Goal: Complete application form

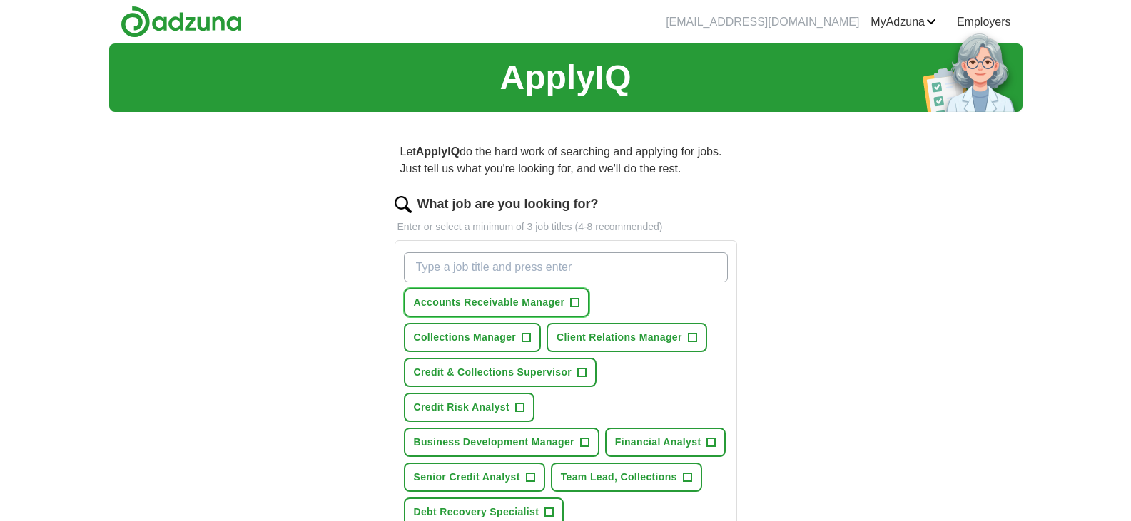
click at [577, 304] on span "+" at bounding box center [575, 302] width 9 height 11
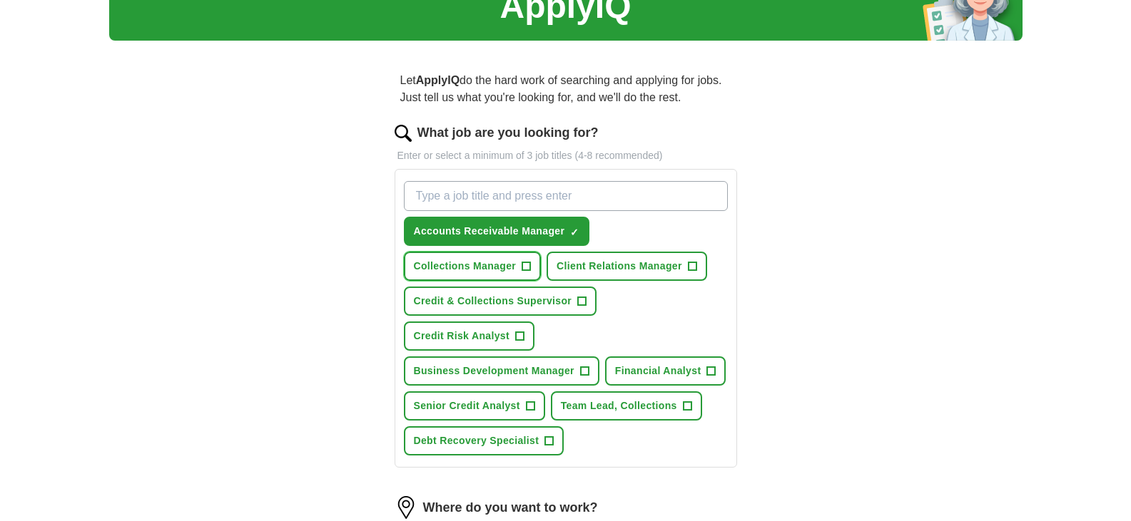
click at [526, 265] on span "+" at bounding box center [526, 266] width 9 height 11
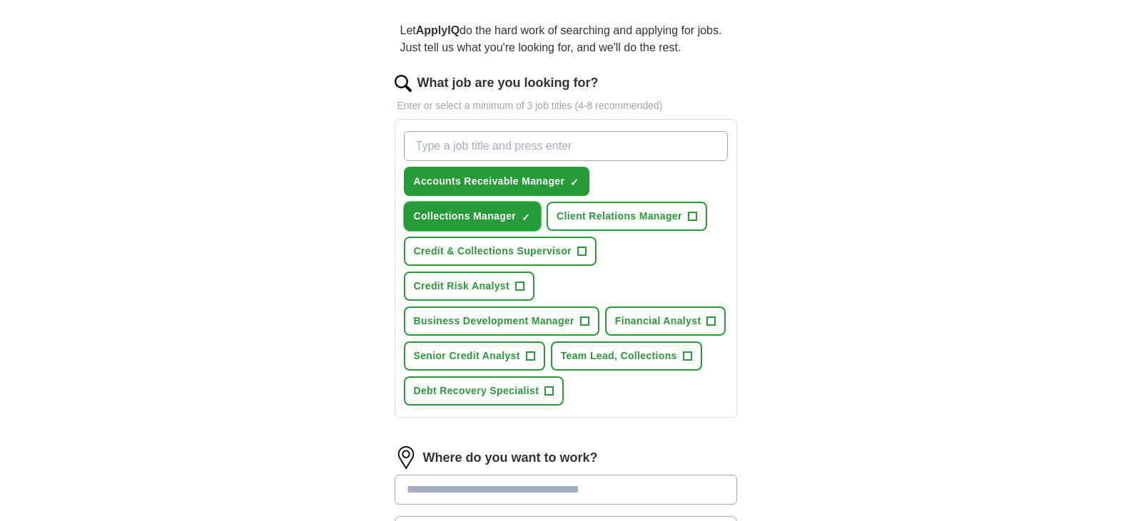
scroll to position [143, 0]
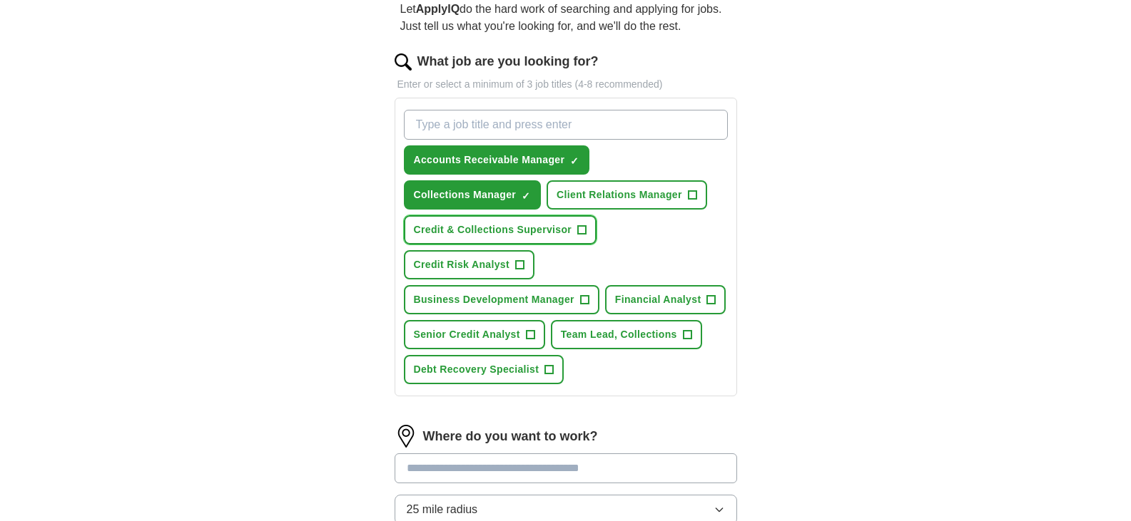
click at [580, 228] on span "+" at bounding box center [582, 230] width 9 height 11
click at [688, 336] on span "+" at bounding box center [687, 335] width 9 height 11
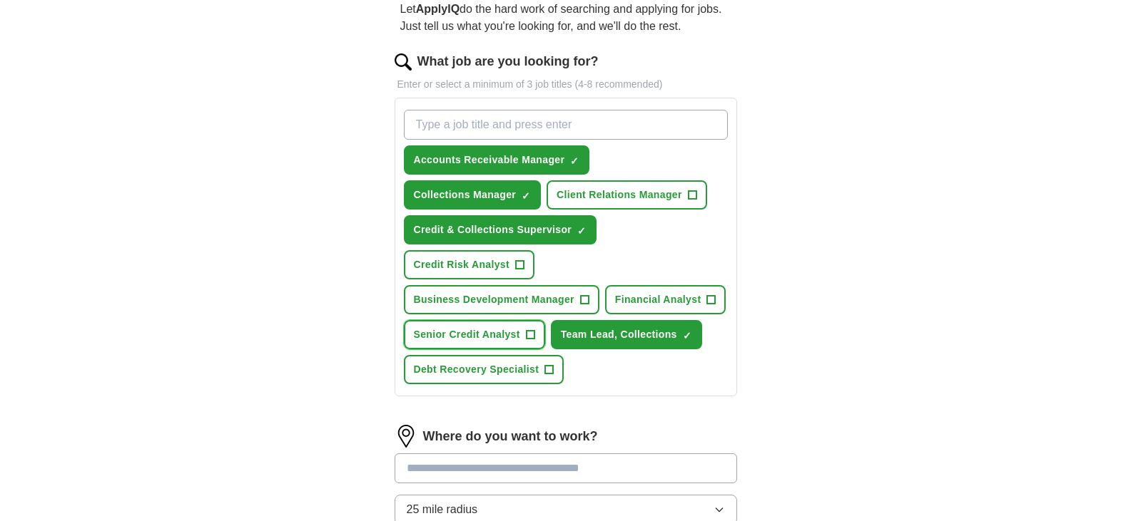
click at [530, 334] on span "+" at bounding box center [530, 335] width 9 height 11
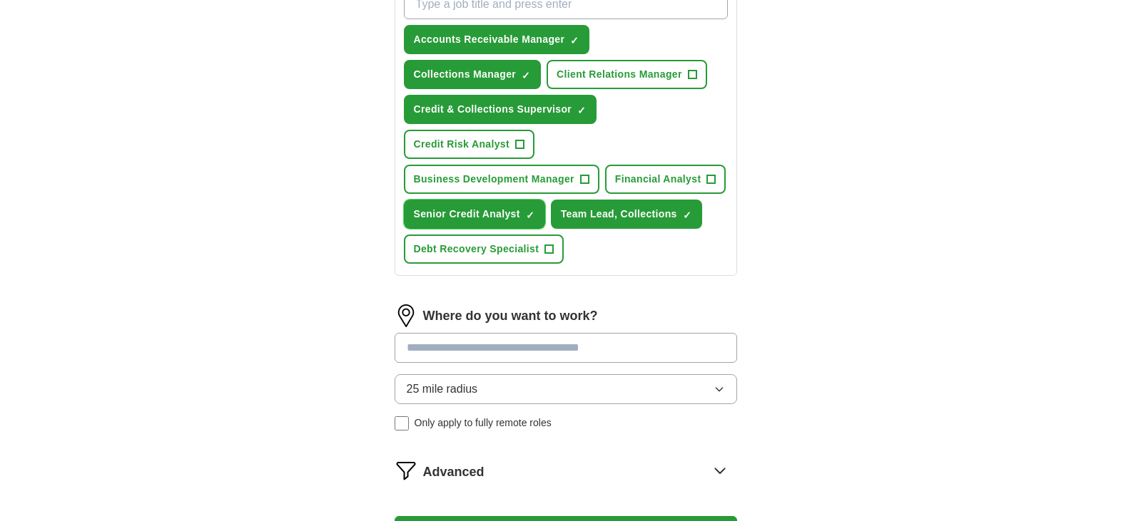
scroll to position [285, 0]
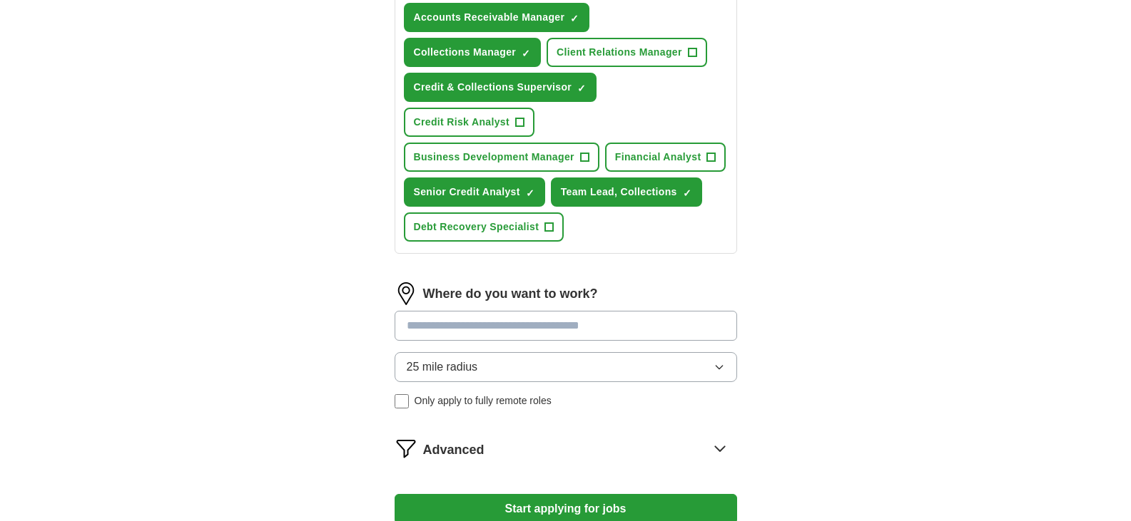
click at [513, 322] on input at bounding box center [565, 326] width 342 height 30
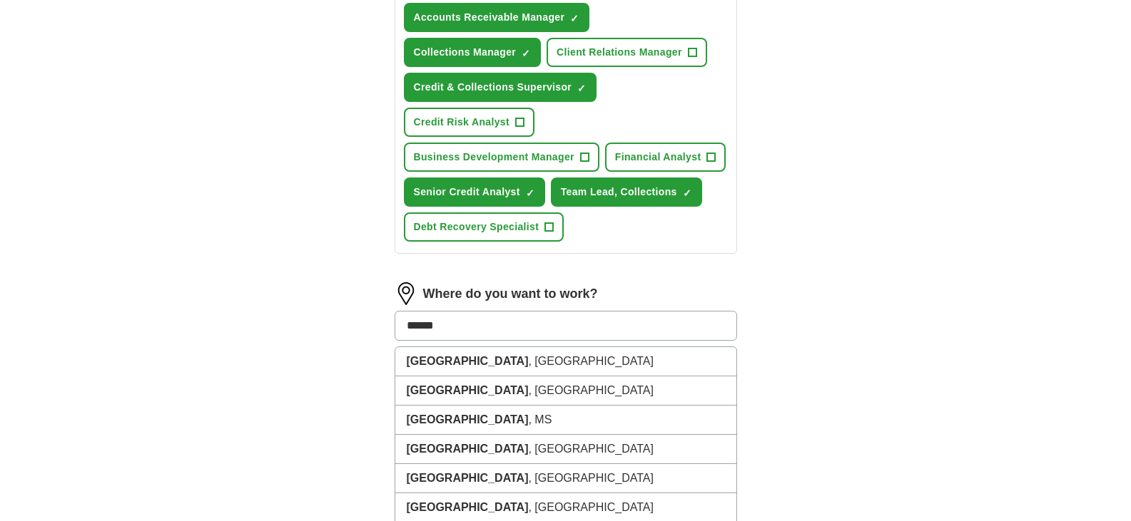
type input "*******"
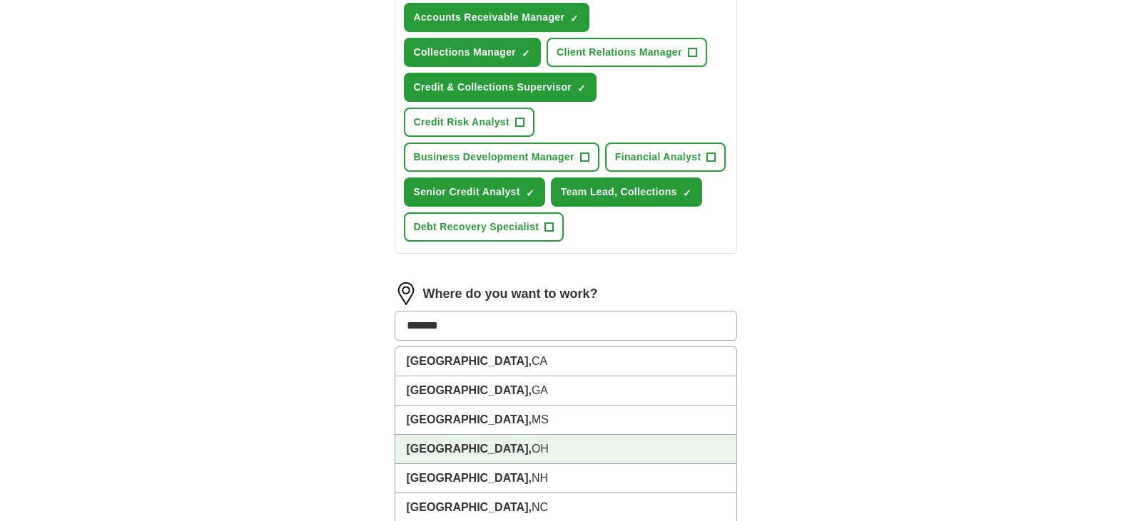
click at [476, 448] on li "[GEOGRAPHIC_DATA], [GEOGRAPHIC_DATA]" at bounding box center [565, 449] width 341 height 29
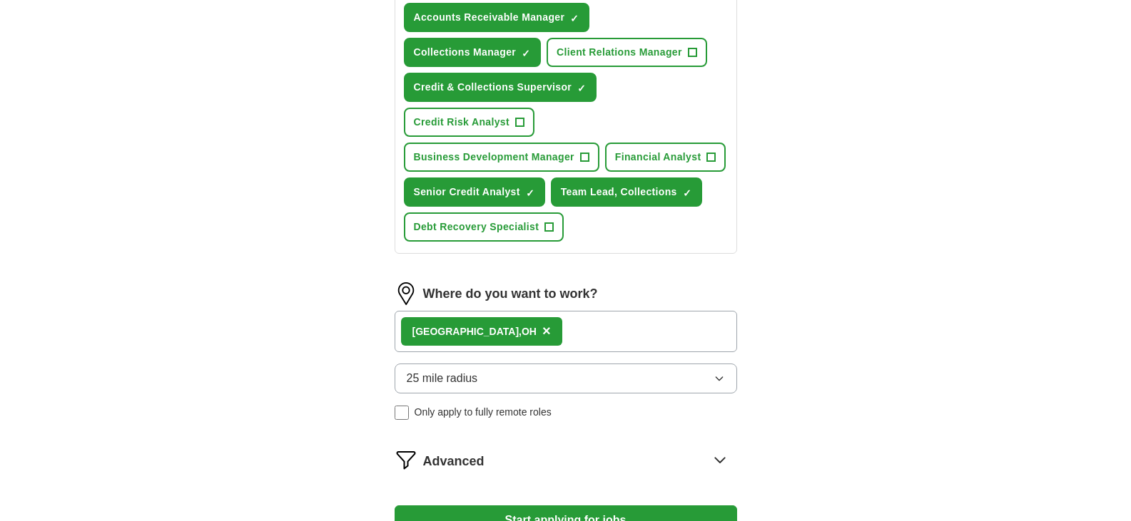
click at [603, 330] on div "[GEOGRAPHIC_DATA], [GEOGRAPHIC_DATA] ×" at bounding box center [565, 331] width 342 height 41
click at [589, 334] on div "[GEOGRAPHIC_DATA], [GEOGRAPHIC_DATA] ×" at bounding box center [565, 331] width 342 height 41
click at [598, 325] on div "[GEOGRAPHIC_DATA], [GEOGRAPHIC_DATA] ×" at bounding box center [565, 331] width 342 height 41
click at [599, 334] on div "[GEOGRAPHIC_DATA], [GEOGRAPHIC_DATA] ×" at bounding box center [565, 331] width 342 height 41
click at [542, 328] on span "×" at bounding box center [546, 331] width 9 height 16
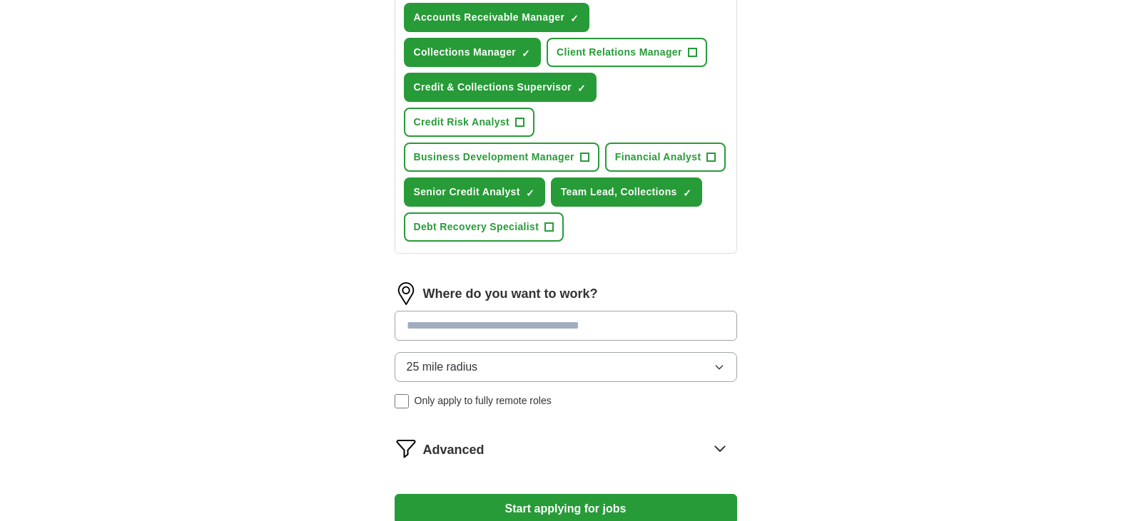
click at [631, 327] on input at bounding box center [565, 326] width 342 height 30
type input "******"
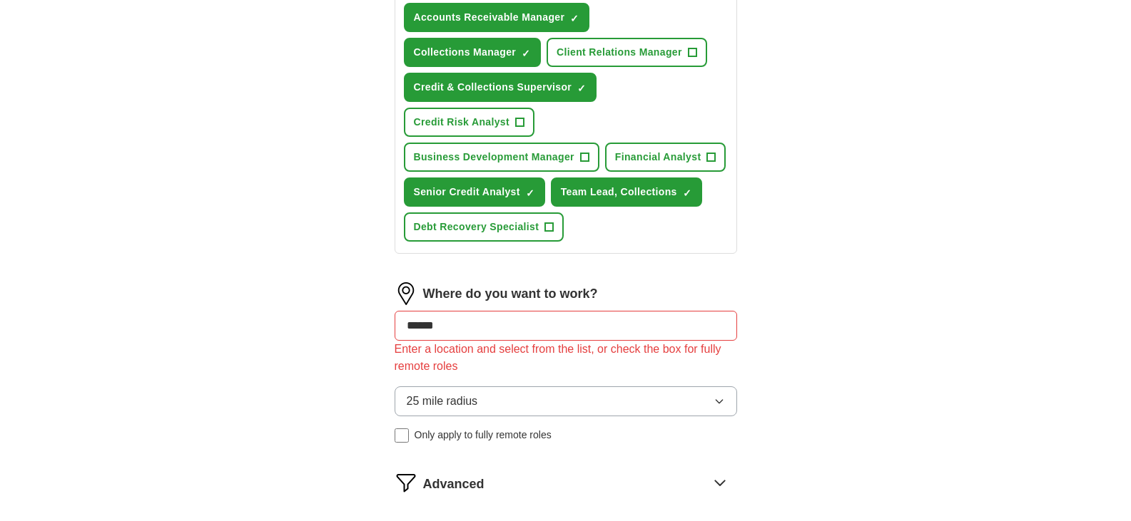
click at [452, 328] on input "******" at bounding box center [565, 326] width 342 height 30
drag, startPoint x: 452, startPoint y: 327, endPoint x: 383, endPoint y: 328, distance: 68.5
click at [383, 328] on div "Let ApplyIQ do the hard work of searching and applying for jobs. Just tell us w…" at bounding box center [565, 217] width 456 height 759
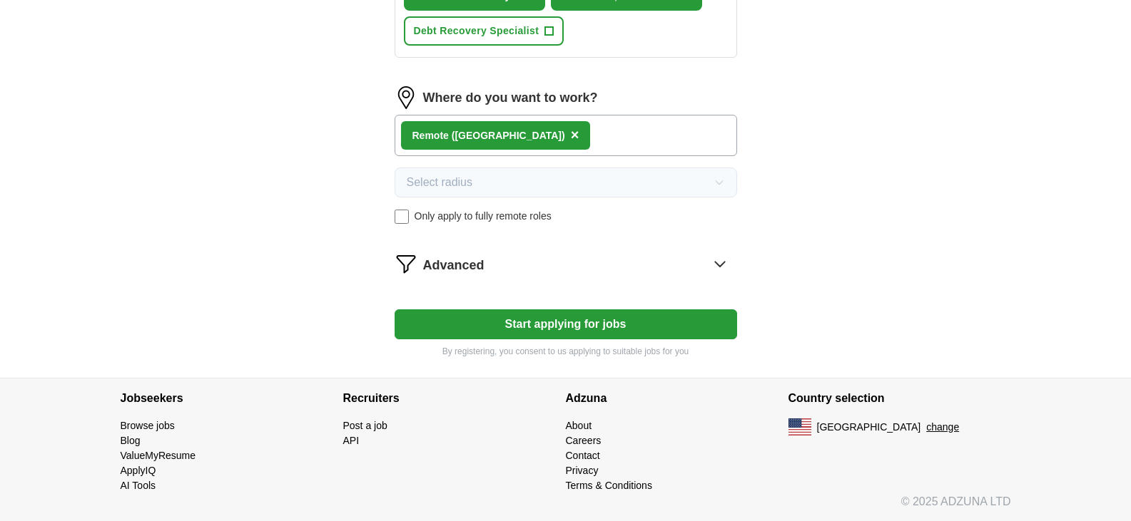
scroll to position [482, 0]
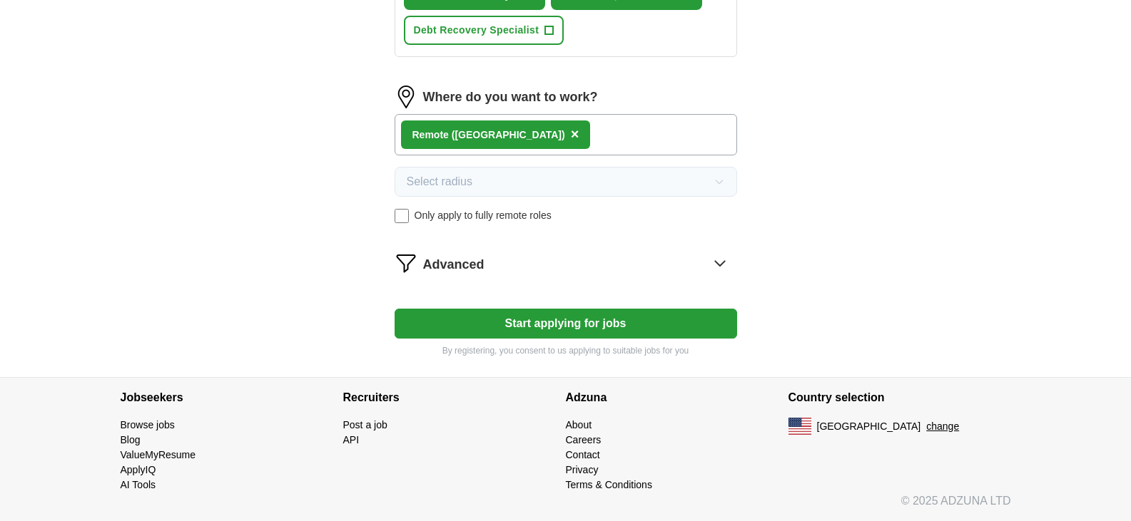
click at [720, 262] on icon at bounding box center [719, 263] width 23 height 23
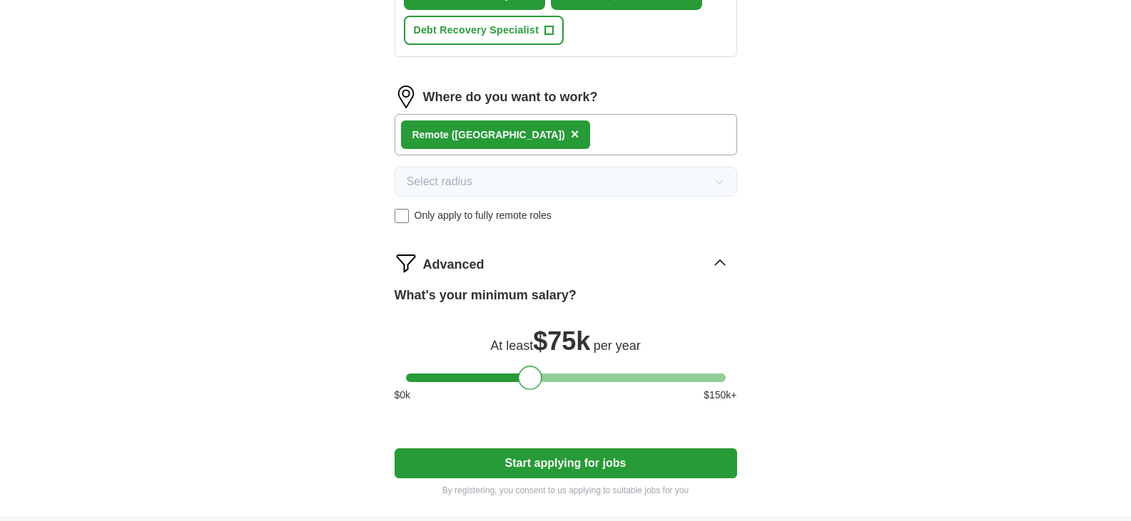
drag, startPoint x: 418, startPoint y: 376, endPoint x: 531, endPoint y: 374, distance: 113.4
click at [531, 374] on div at bounding box center [530, 378] width 24 height 24
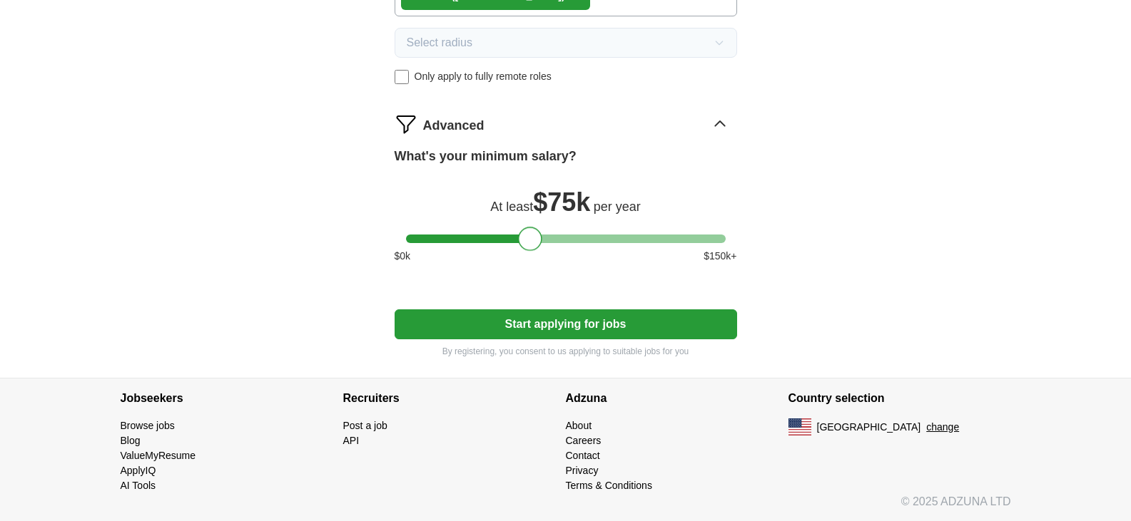
scroll to position [622, 0]
click at [612, 327] on button "Start applying for jobs" at bounding box center [565, 324] width 342 height 30
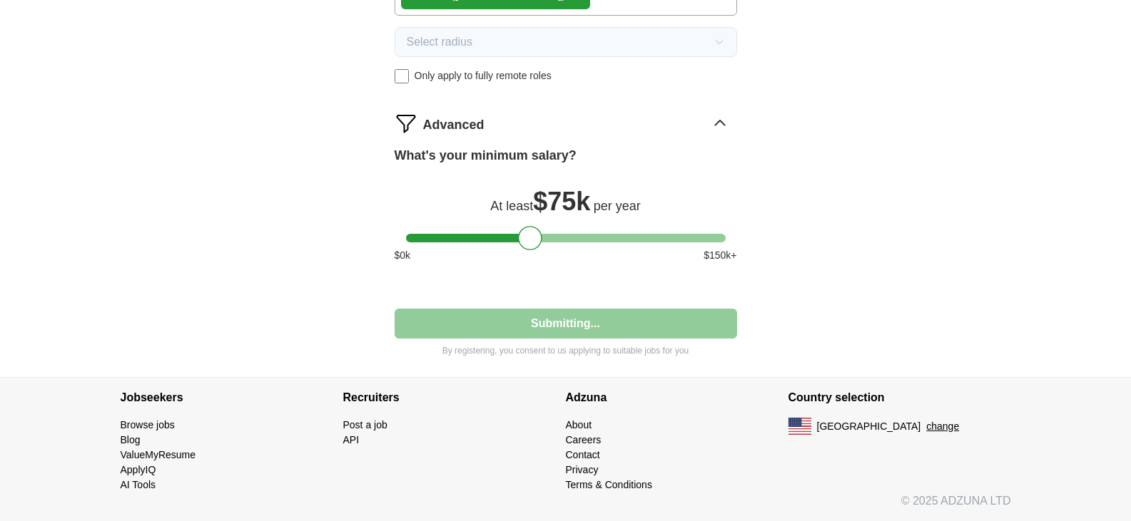
select select "**"
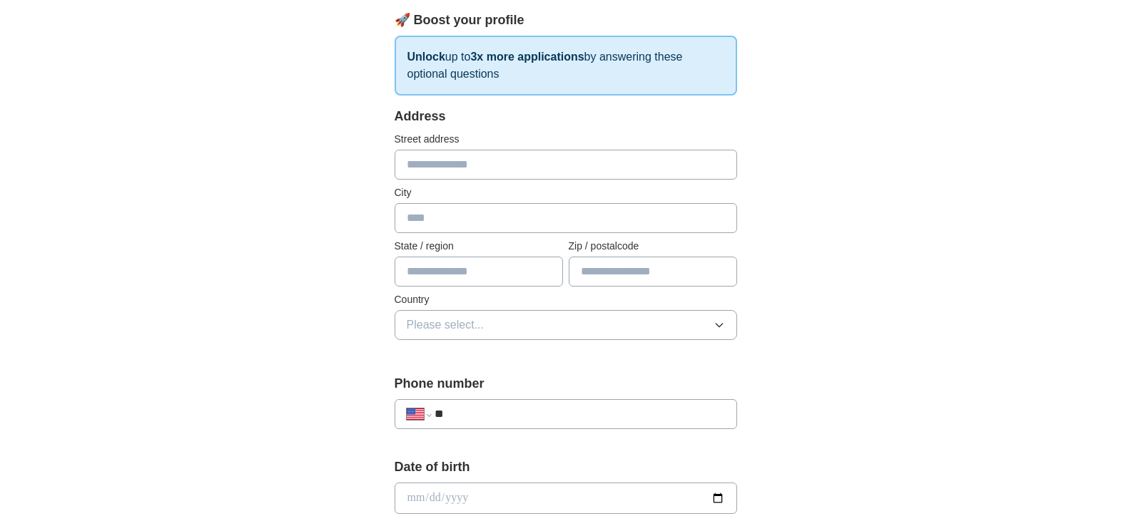
scroll to position [214, 0]
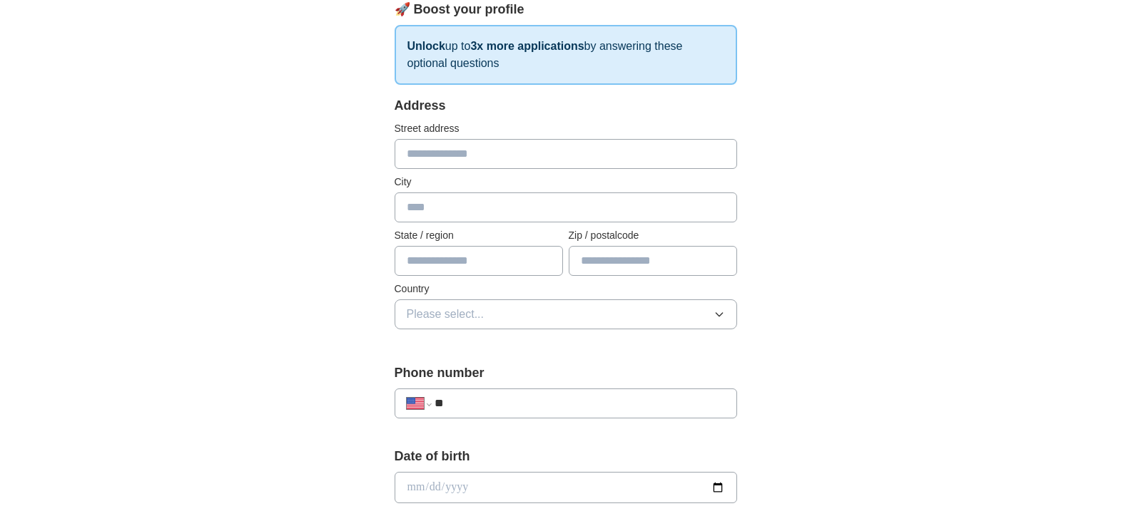
click at [532, 148] on input "text" at bounding box center [565, 154] width 342 height 30
type input "**********"
type input "******"
type input "**"
type input "*****"
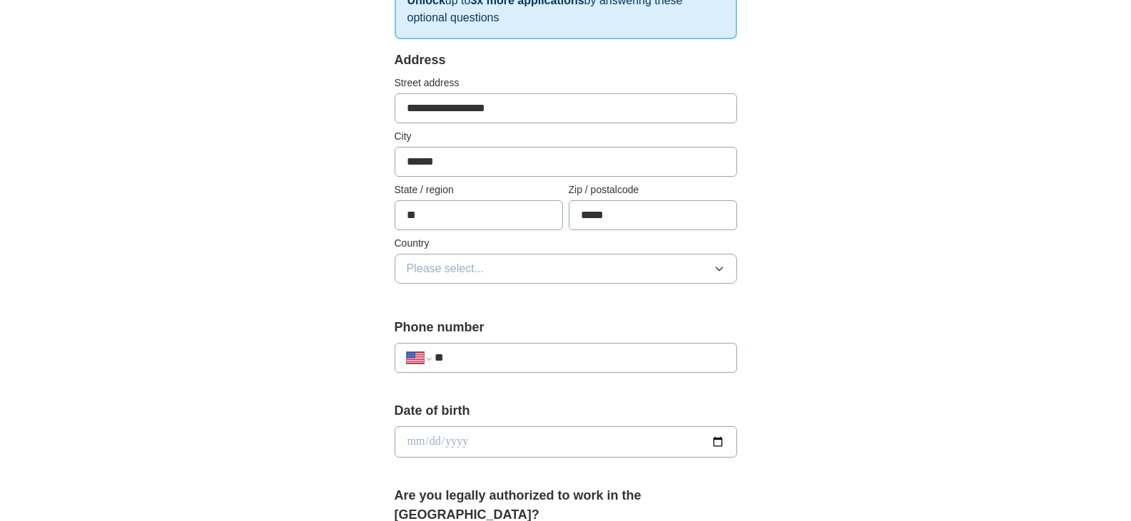
scroll to position [285, 0]
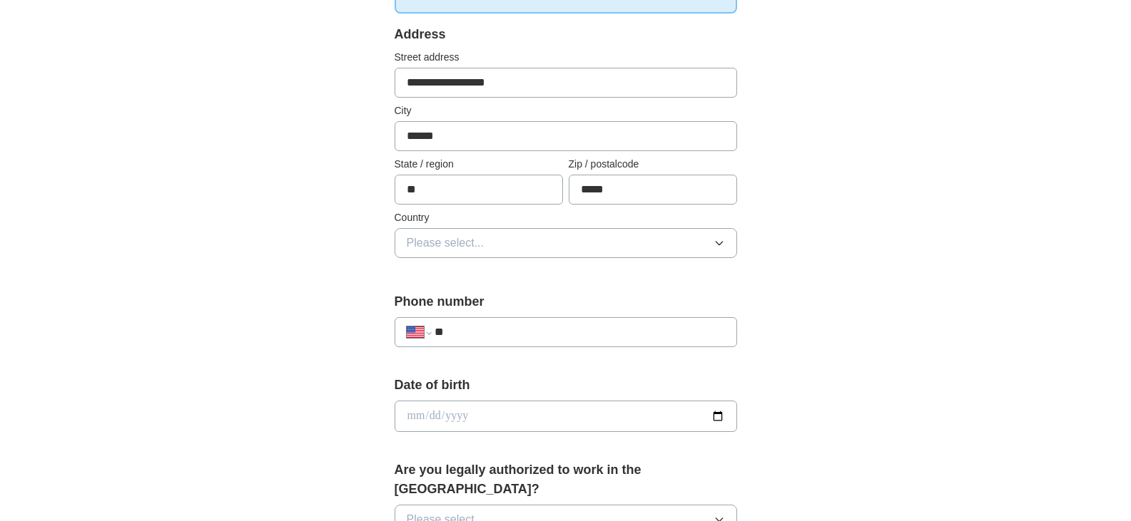
click at [720, 243] on icon "button" at bounding box center [718, 244] width 6 height 4
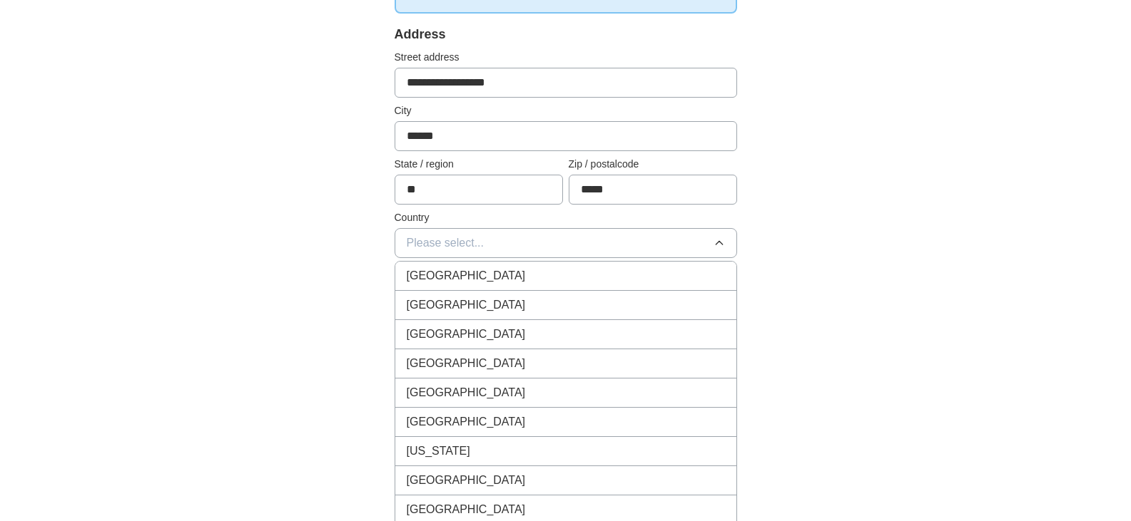
click at [462, 303] on span "[GEOGRAPHIC_DATA]" at bounding box center [466, 305] width 119 height 17
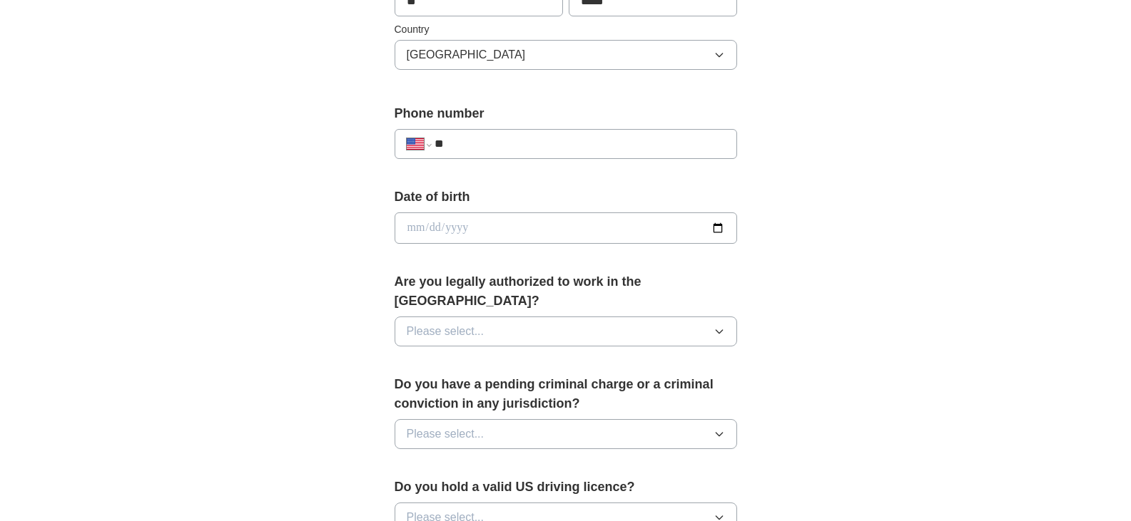
scroll to position [499, 0]
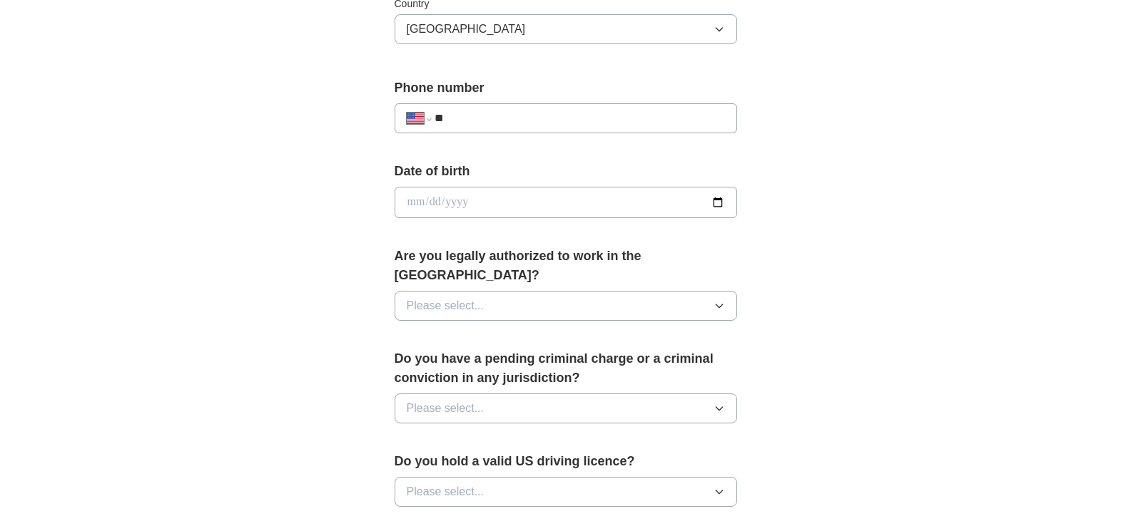
click at [500, 114] on input "**" at bounding box center [579, 118] width 290 height 17
click at [720, 300] on icon "button" at bounding box center [718, 305] width 11 height 11
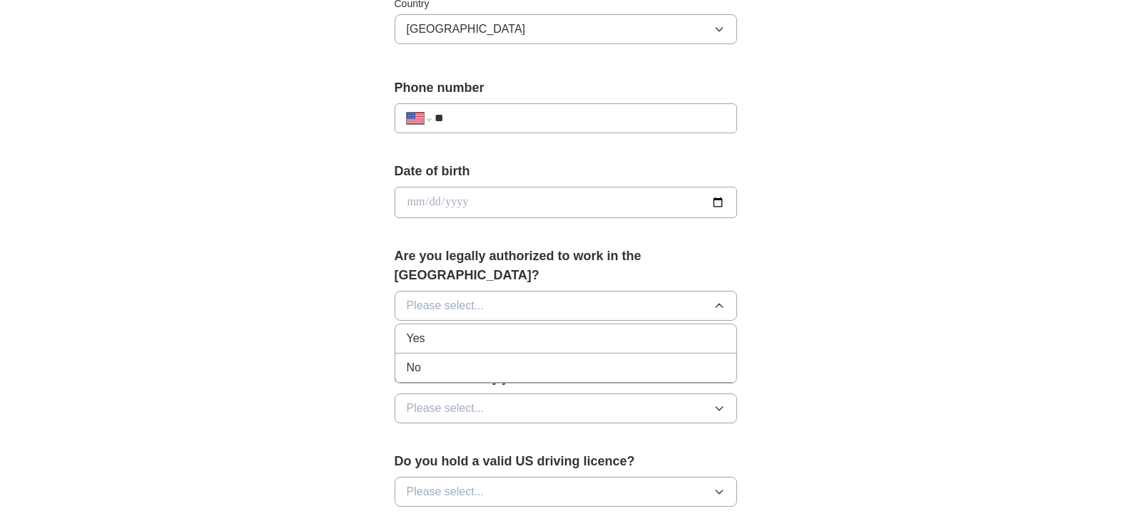
click at [481, 330] on div "Yes" at bounding box center [566, 338] width 318 height 17
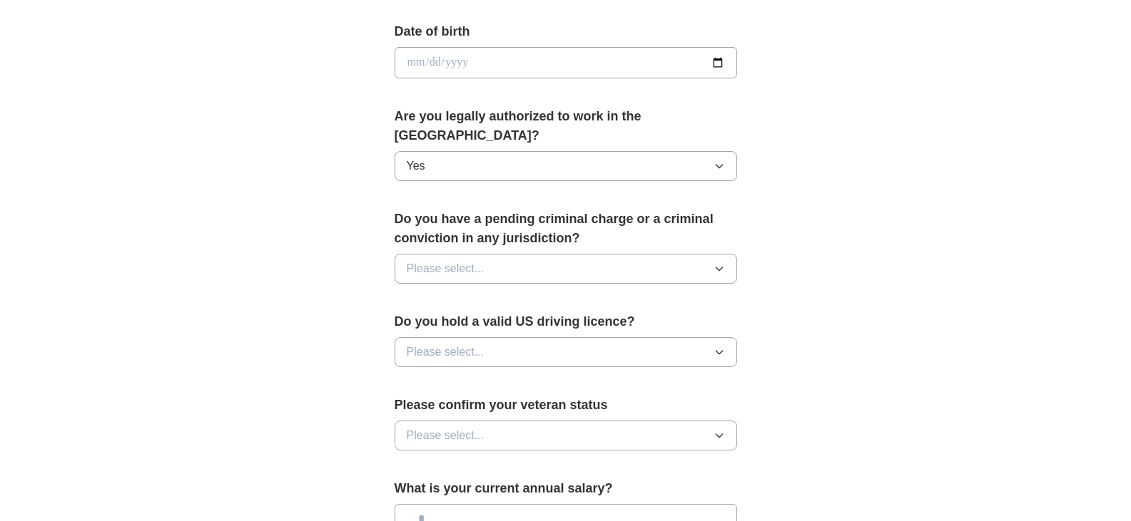
scroll to position [642, 0]
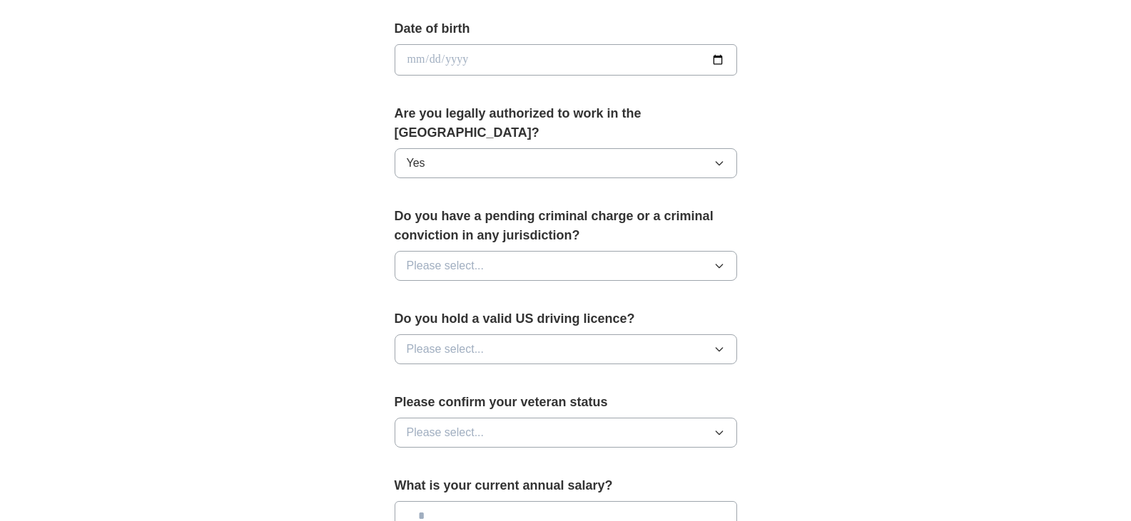
click at [544, 251] on button "Please select..." at bounding box center [565, 266] width 342 height 30
click at [506, 320] on div "No" at bounding box center [566, 328] width 318 height 17
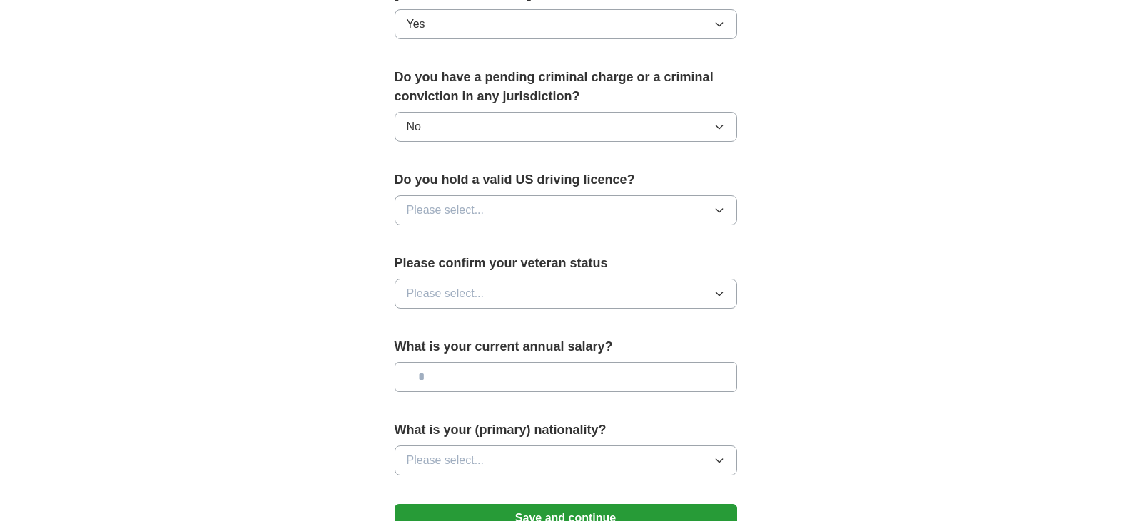
scroll to position [785, 0]
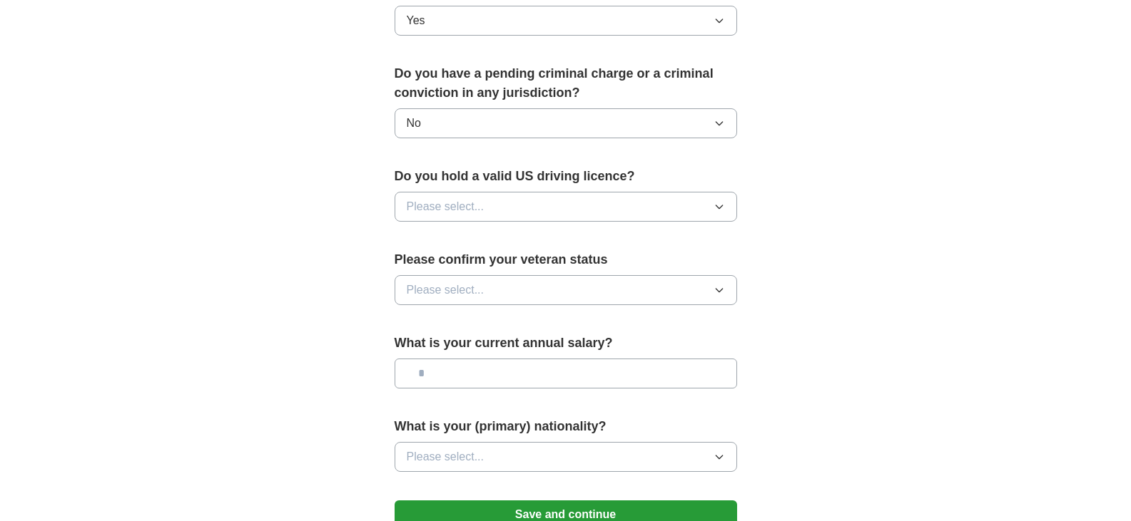
click at [531, 192] on button "Please select..." at bounding box center [565, 207] width 342 height 30
click at [510, 231] on div "Yes" at bounding box center [566, 239] width 318 height 17
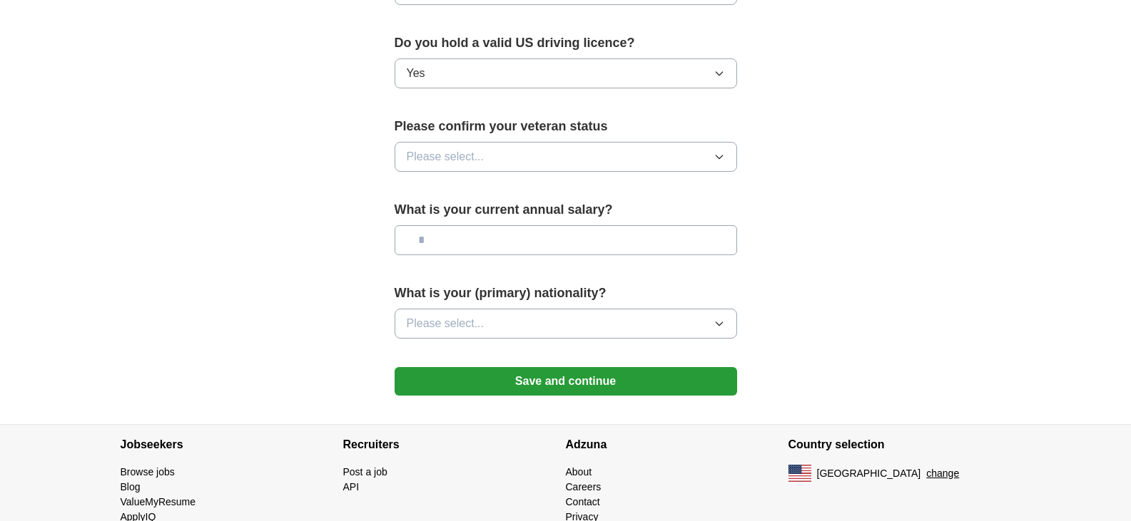
scroll to position [927, 0]
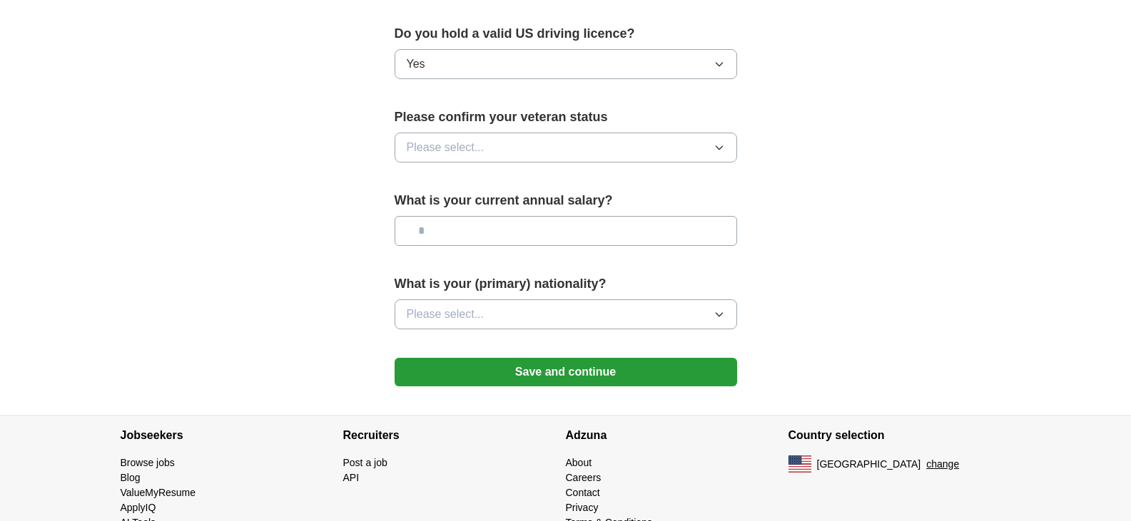
click at [608, 133] on button "Please select..." at bounding box center [565, 148] width 342 height 30
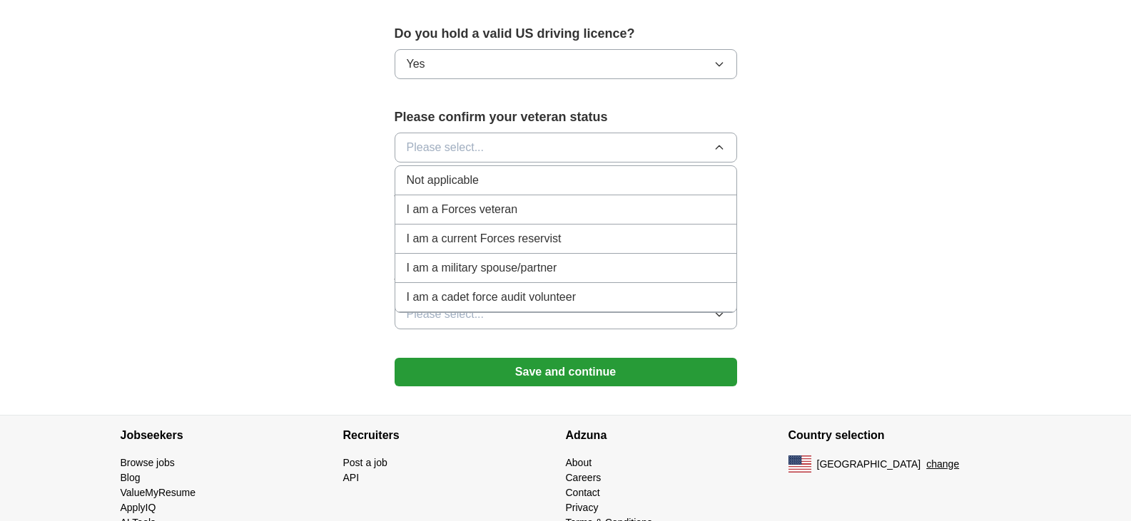
click at [495, 201] on span "I am a Forces veteran" at bounding box center [462, 209] width 111 height 17
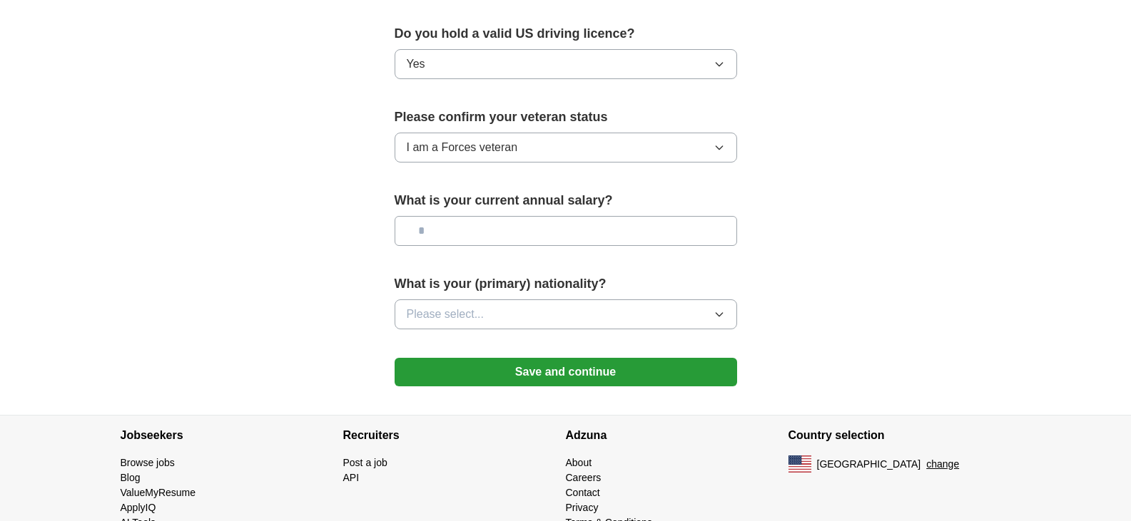
click at [593, 300] on button "Please select..." at bounding box center [565, 315] width 342 height 30
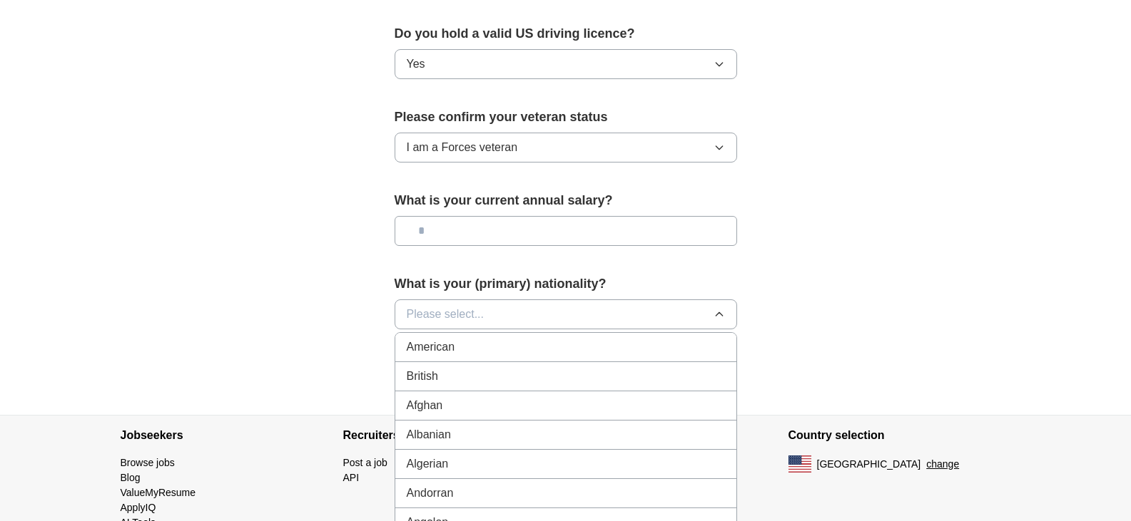
click at [444, 339] on span "American" at bounding box center [431, 347] width 49 height 17
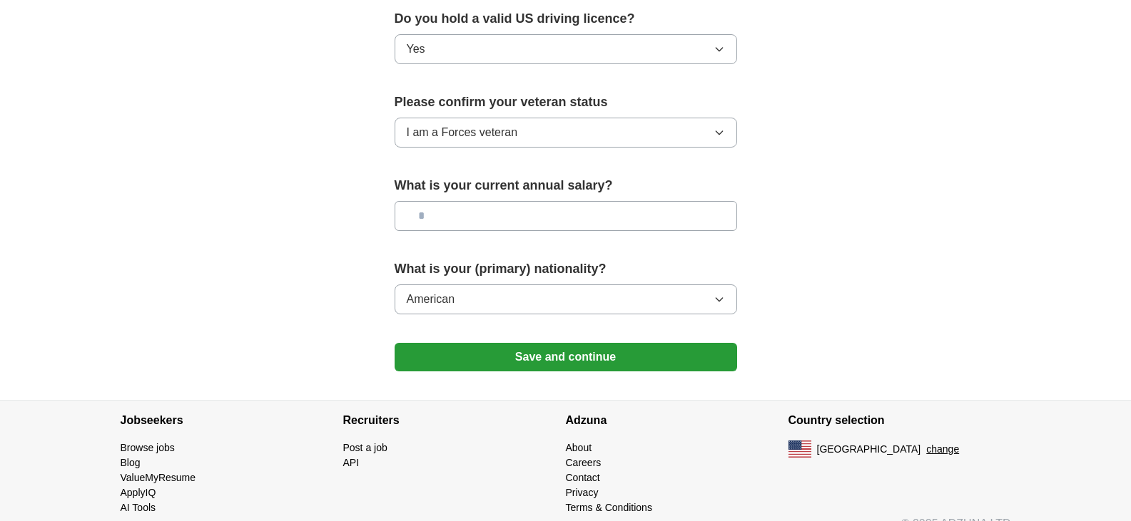
scroll to position [946, 0]
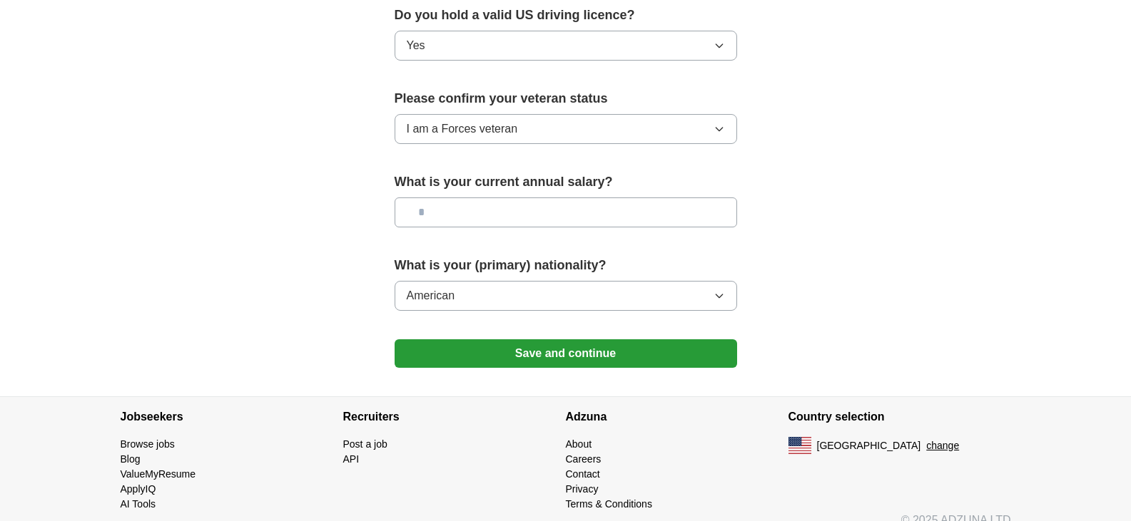
click at [600, 340] on button "Save and continue" at bounding box center [565, 354] width 342 height 29
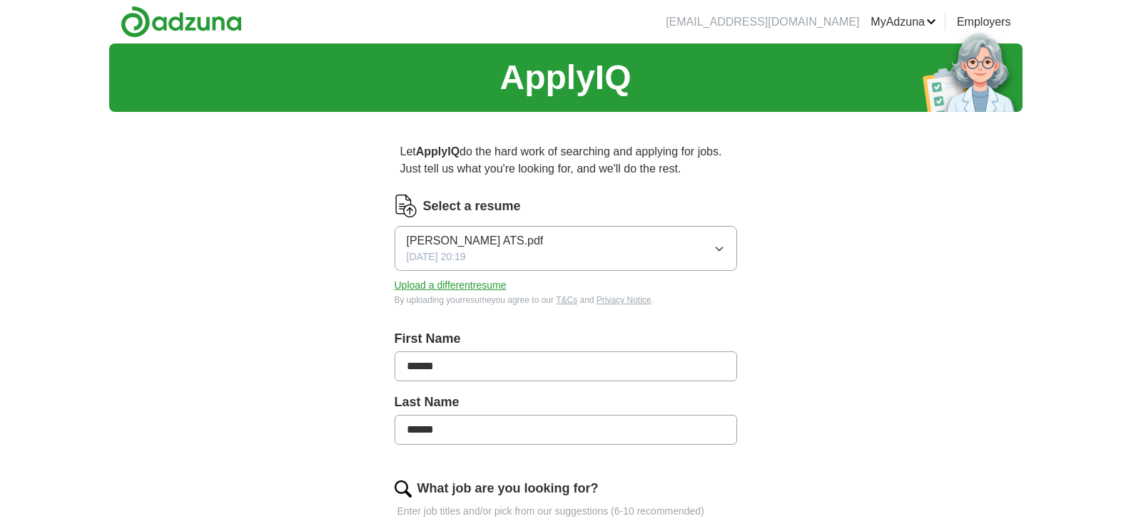
click at [720, 250] on icon "button" at bounding box center [718, 250] width 6 height 4
click at [720, 250] on icon "button" at bounding box center [718, 248] width 11 height 11
click at [484, 285] on button "Upload a different resume" at bounding box center [450, 285] width 112 height 15
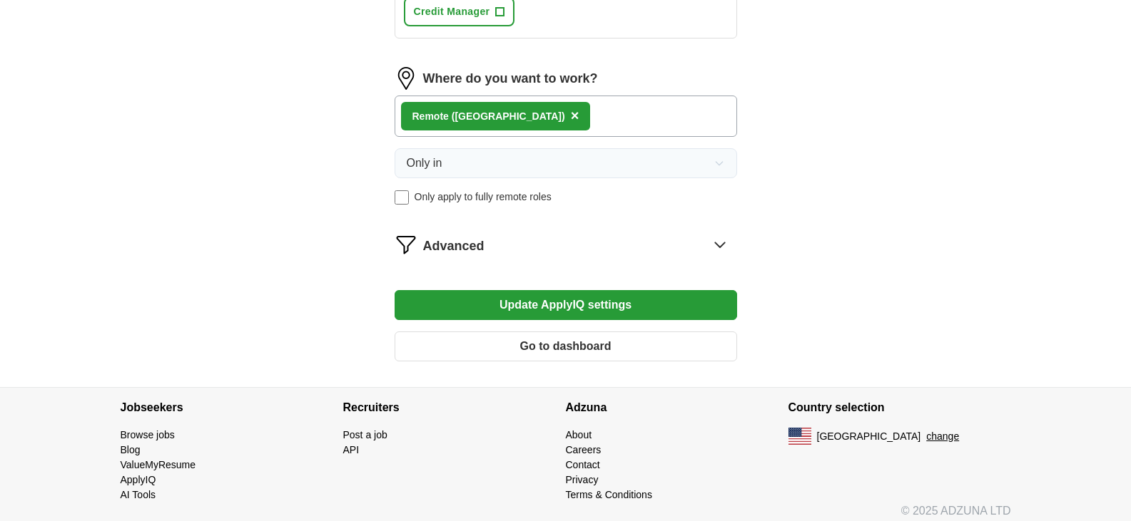
scroll to position [970, 0]
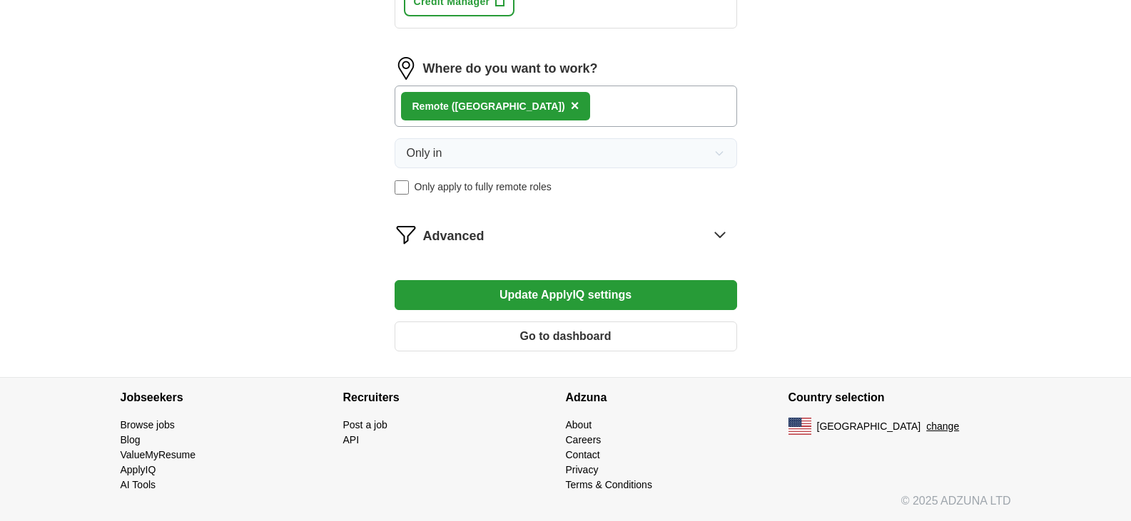
click at [638, 297] on button "Update ApplyIQ settings" at bounding box center [565, 295] width 342 height 30
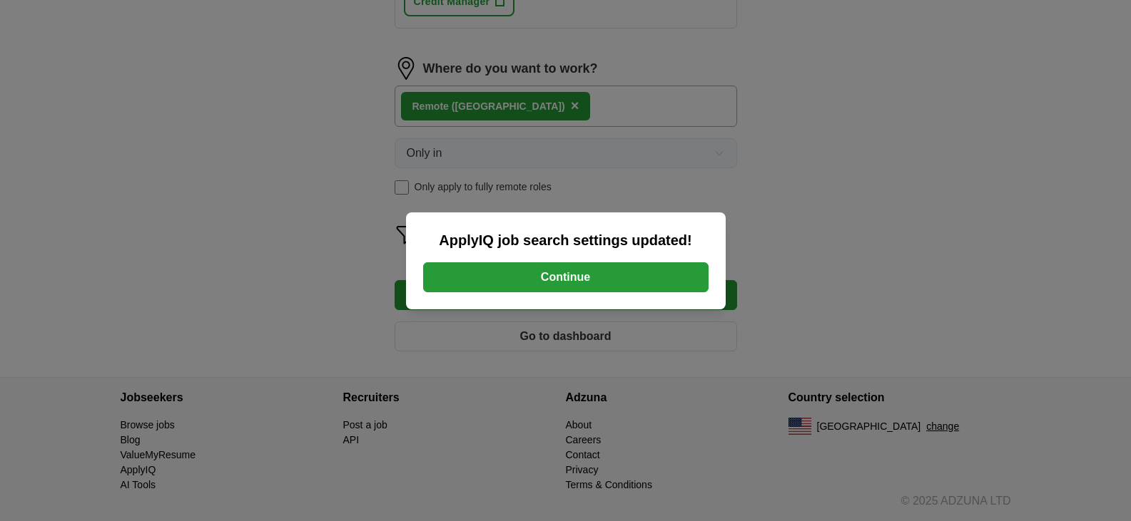
click at [601, 277] on button "Continue" at bounding box center [565, 277] width 285 height 30
